Goal: Information Seeking & Learning: Learn about a topic

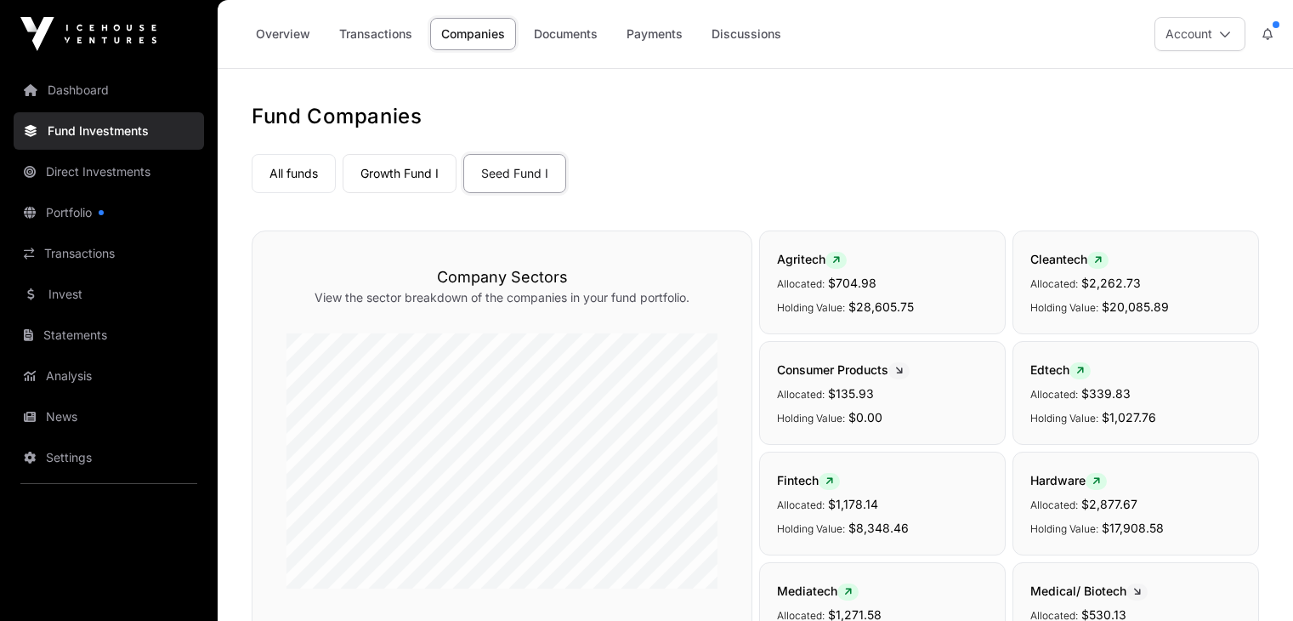
scroll to position [338, 0]
click at [282, 41] on link "Overview" at bounding box center [283, 34] width 77 height 32
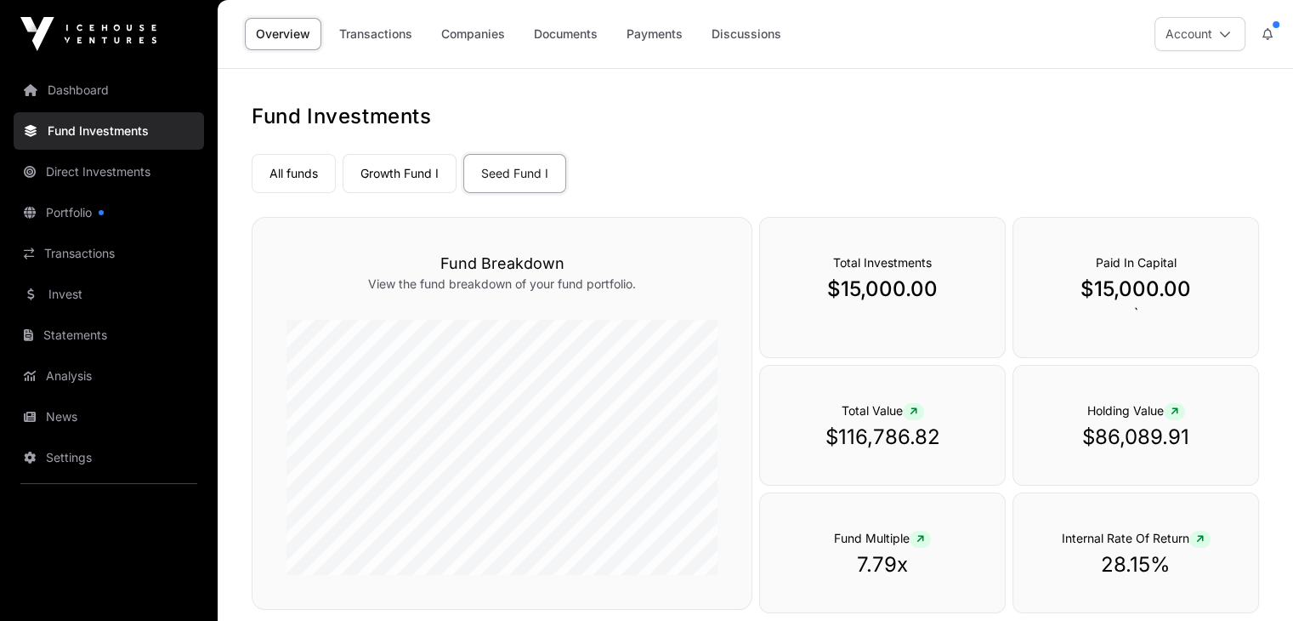
click at [405, 181] on link "Growth Fund I" at bounding box center [400, 173] width 114 height 39
